Goal: Download file/media

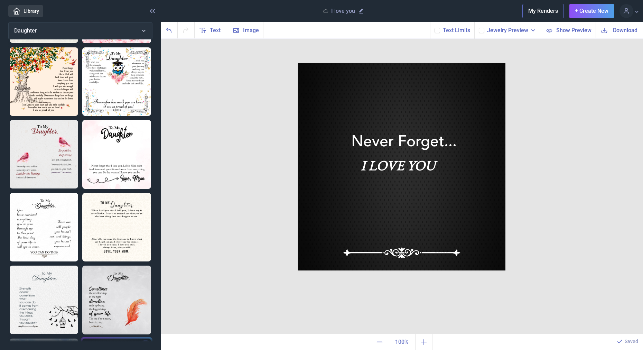
scroll to position [23, 0]
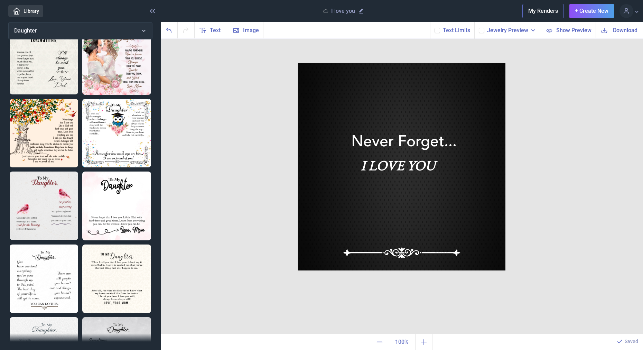
click at [42, 175] on img at bounding box center [44, 206] width 68 height 68
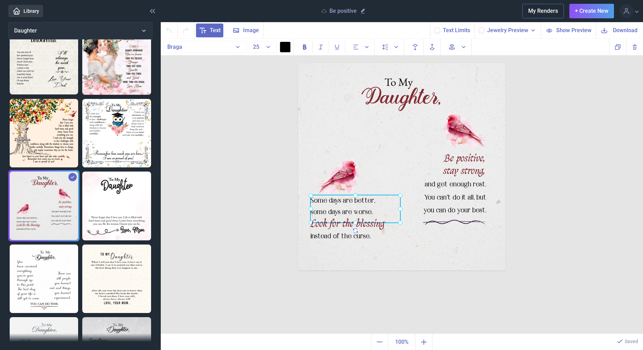
click at [298, 63] on div "Some days are better, some days are worse." at bounding box center [298, 63] width 0 height 0
click at [353, 209] on div at bounding box center [356, 209] width 90 height 28
click at [354, 209] on div "Some days are better, some days are worse." at bounding box center [356, 209] width 90 height 28
click at [354, 209] on div "Some days are better, some days are worse." at bounding box center [356, 210] width 90 height 28
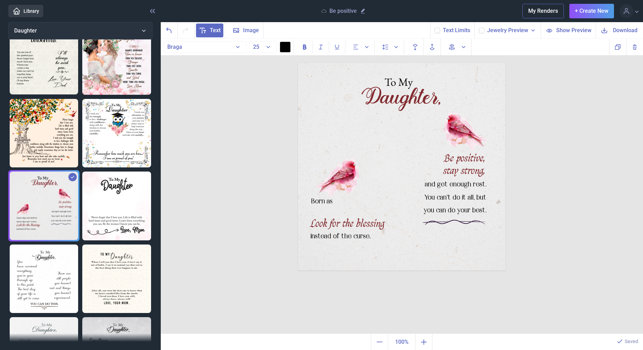
scroll to position [0, 0]
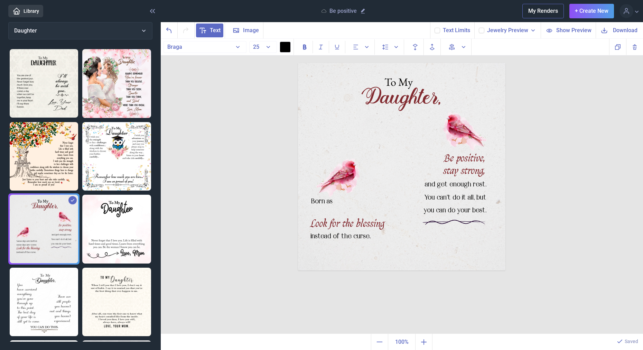
click at [34, 15] on link "Library" at bounding box center [25, 11] width 35 height 12
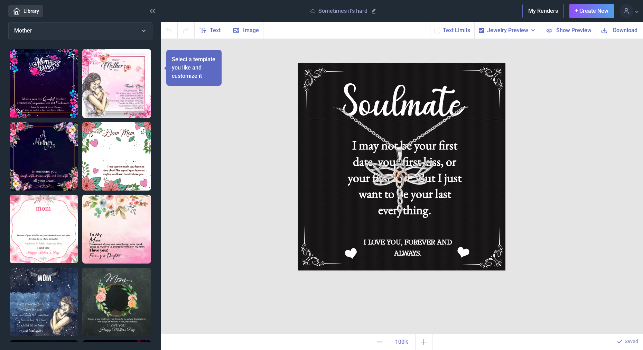
click at [615, 33] on span "Download" at bounding box center [625, 30] width 25 height 8
